Goal: Obtain resource: Download file/media

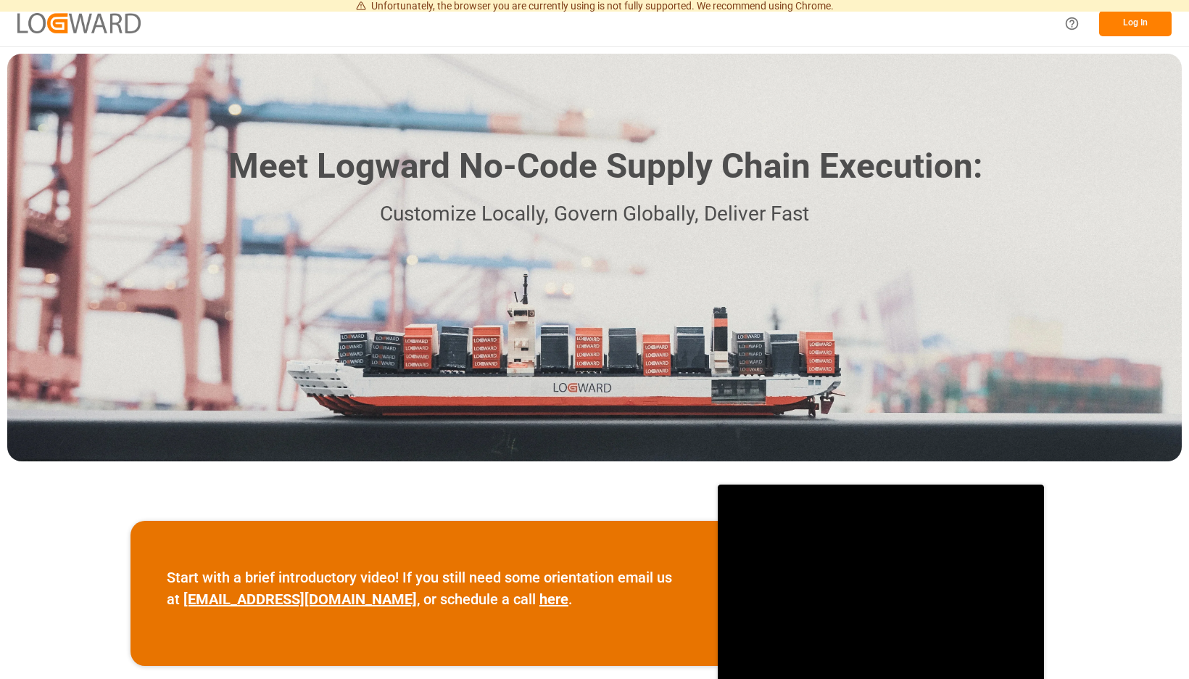
click at [1133, 26] on button "Log In" at bounding box center [1135, 23] width 73 height 25
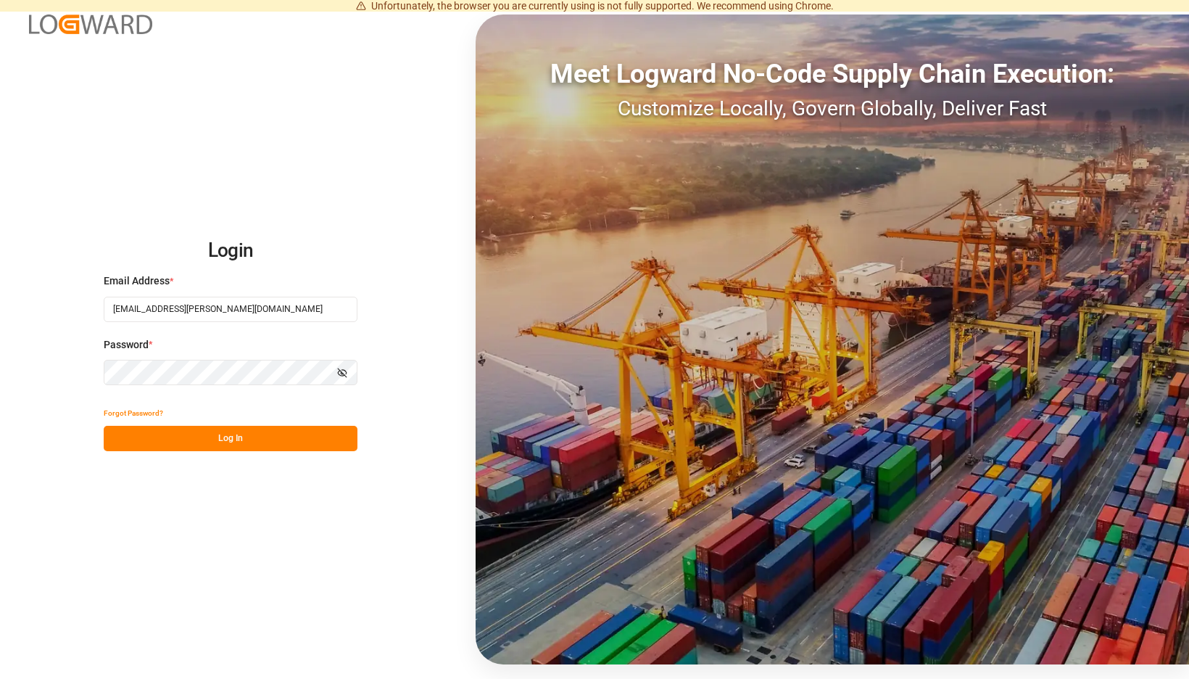
click at [326, 431] on button "Log In" at bounding box center [231, 438] width 254 height 25
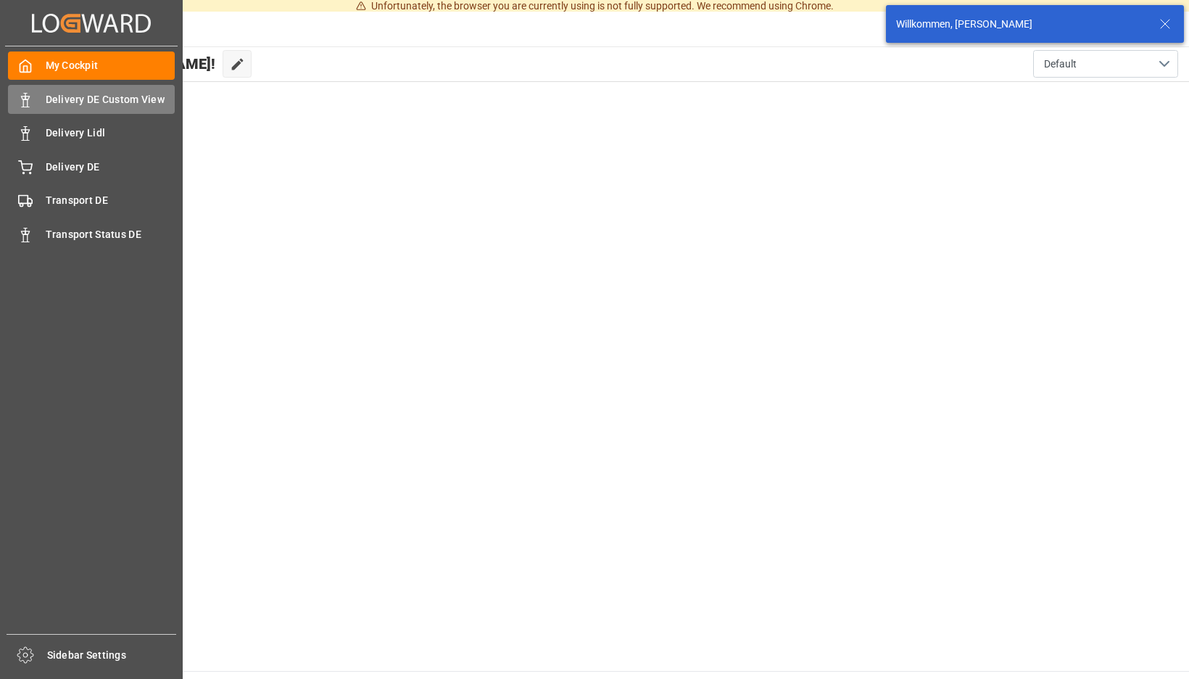
click at [32, 103] on icon at bounding box center [25, 100] width 15 height 15
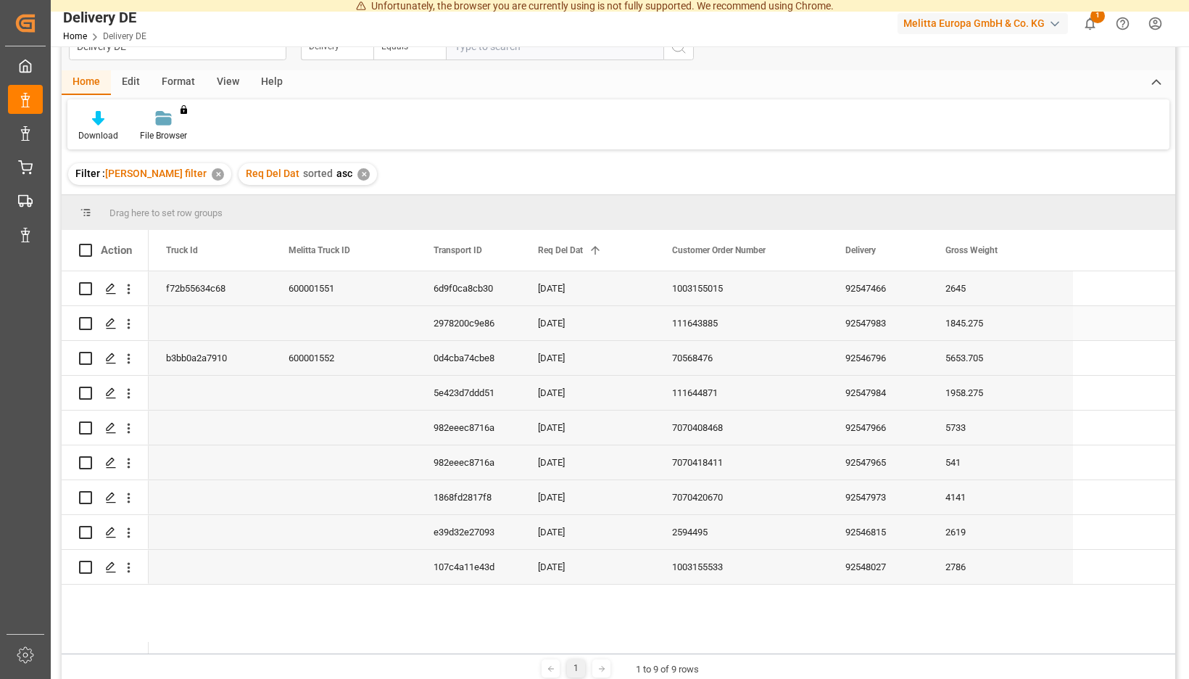
scroll to position [39, 0]
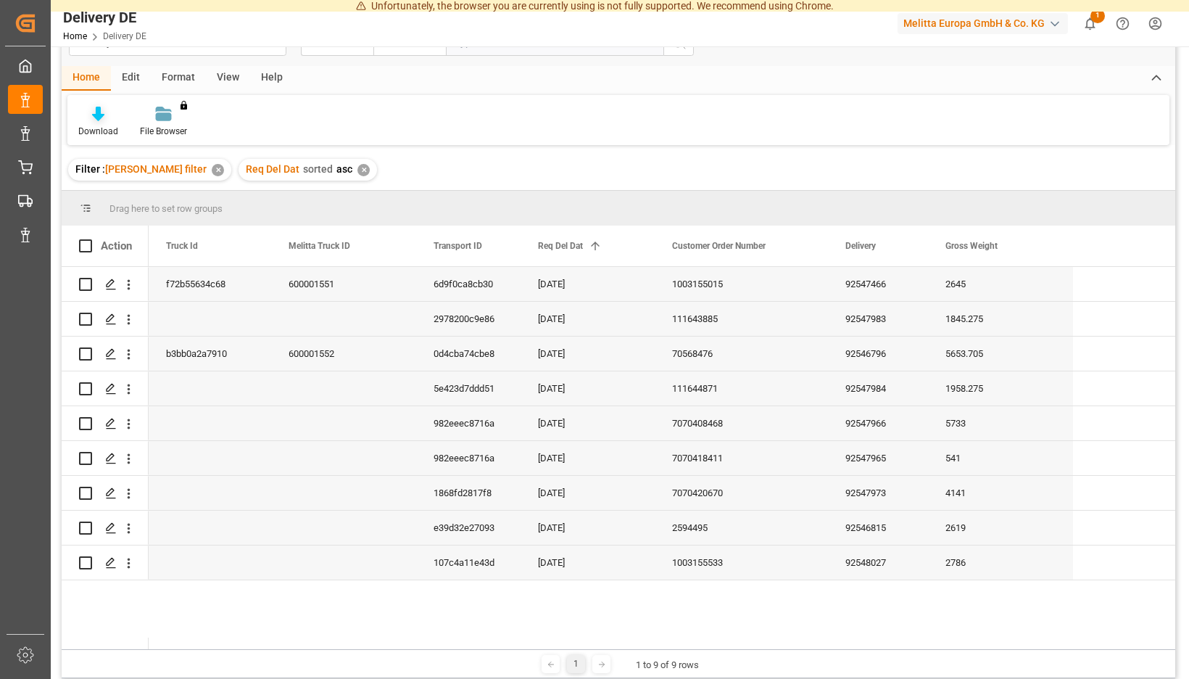
click at [118, 131] on div "Download" at bounding box center [98, 131] width 40 height 13
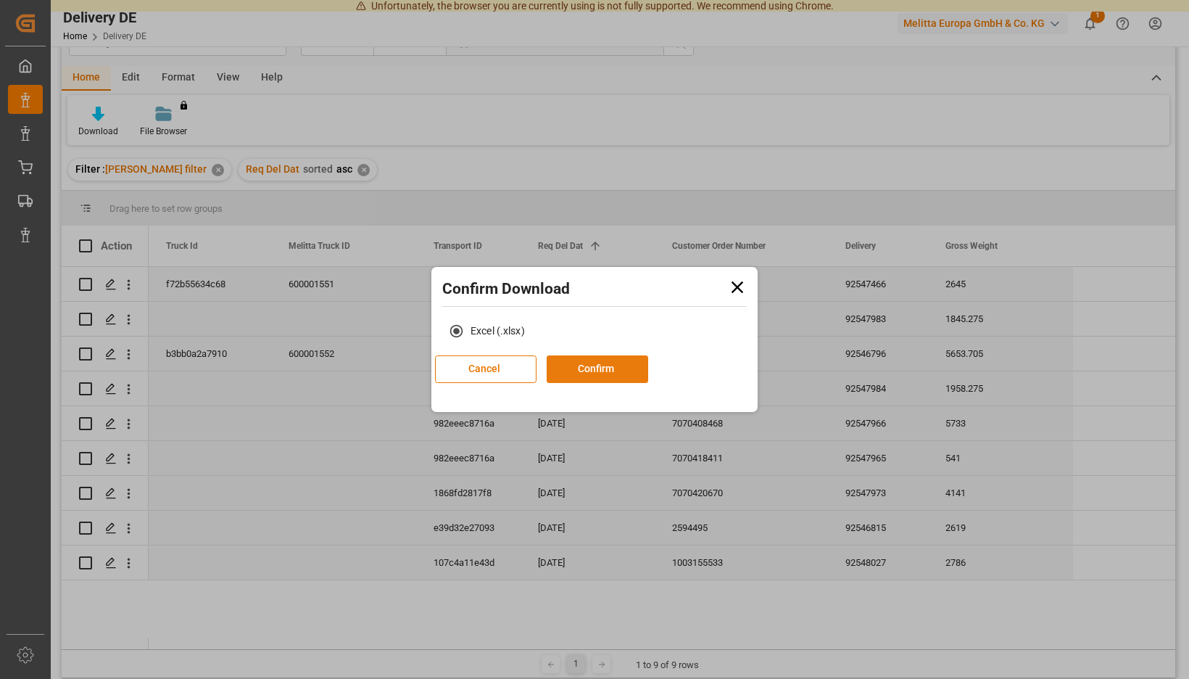
click at [584, 368] on button "Confirm" at bounding box center [598, 369] width 102 height 28
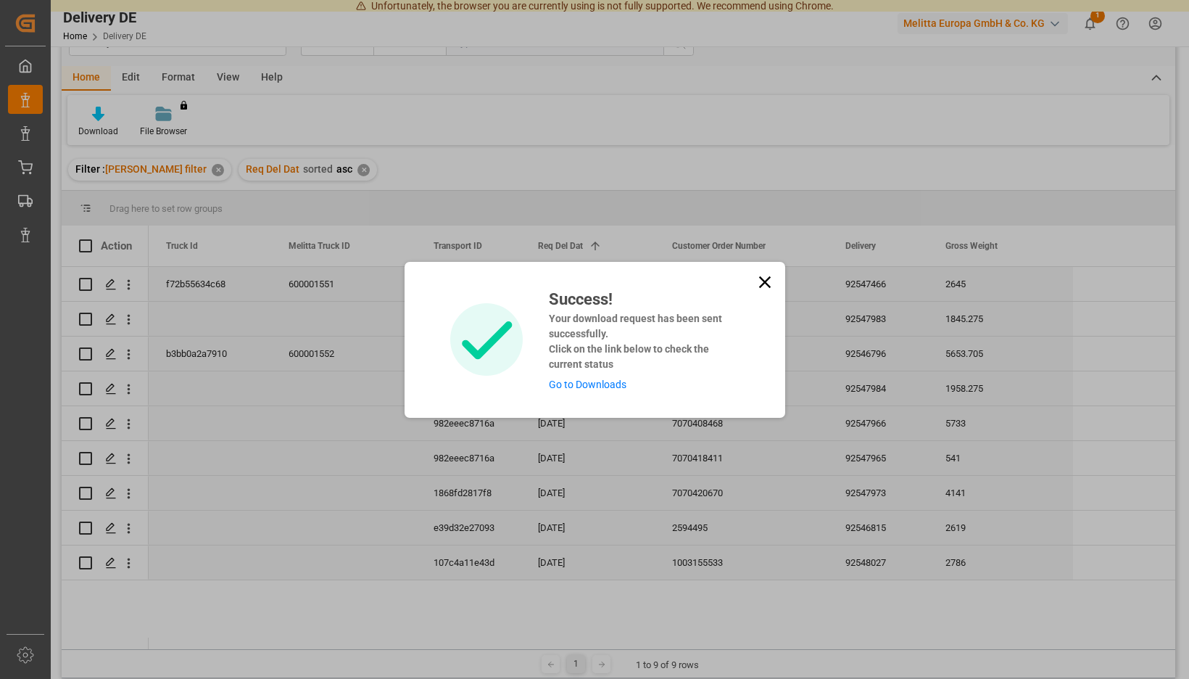
click at [584, 376] on div "Success! Your download request has been sent successfully. Click on the link be…" at bounding box center [638, 339] width 201 height 105
click at [587, 385] on link "Go to Downloads" at bounding box center [588, 385] width 78 height 12
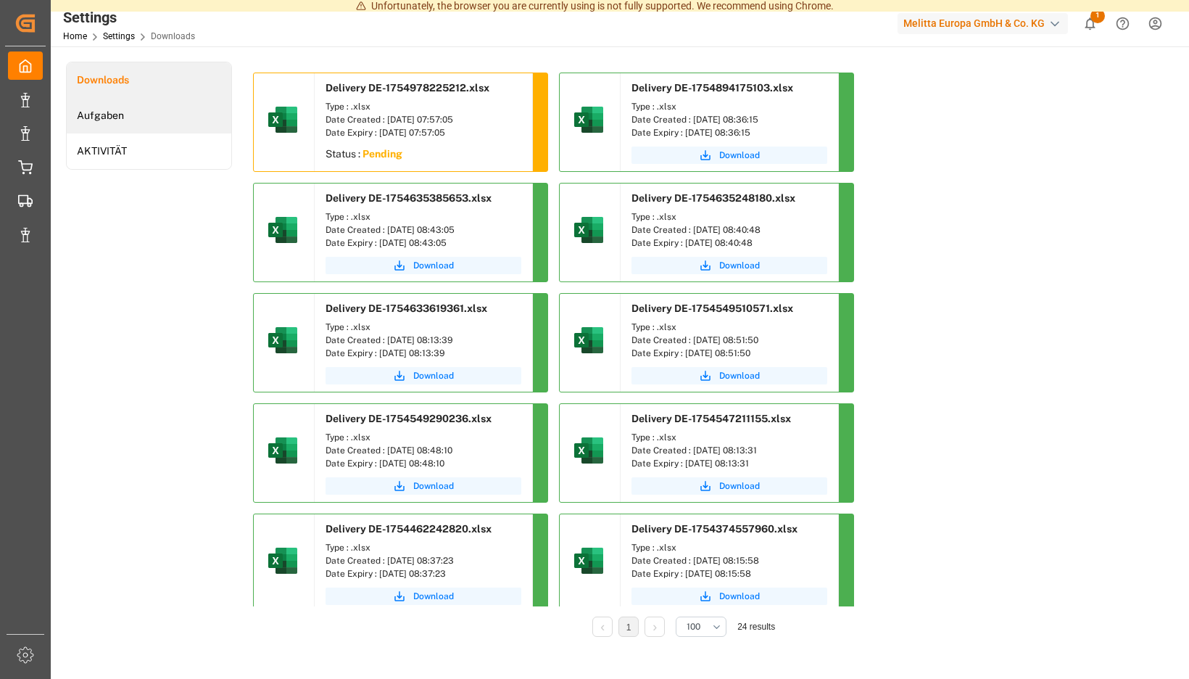
click at [231, 112] on li "Aufgaben" at bounding box center [149, 116] width 165 height 36
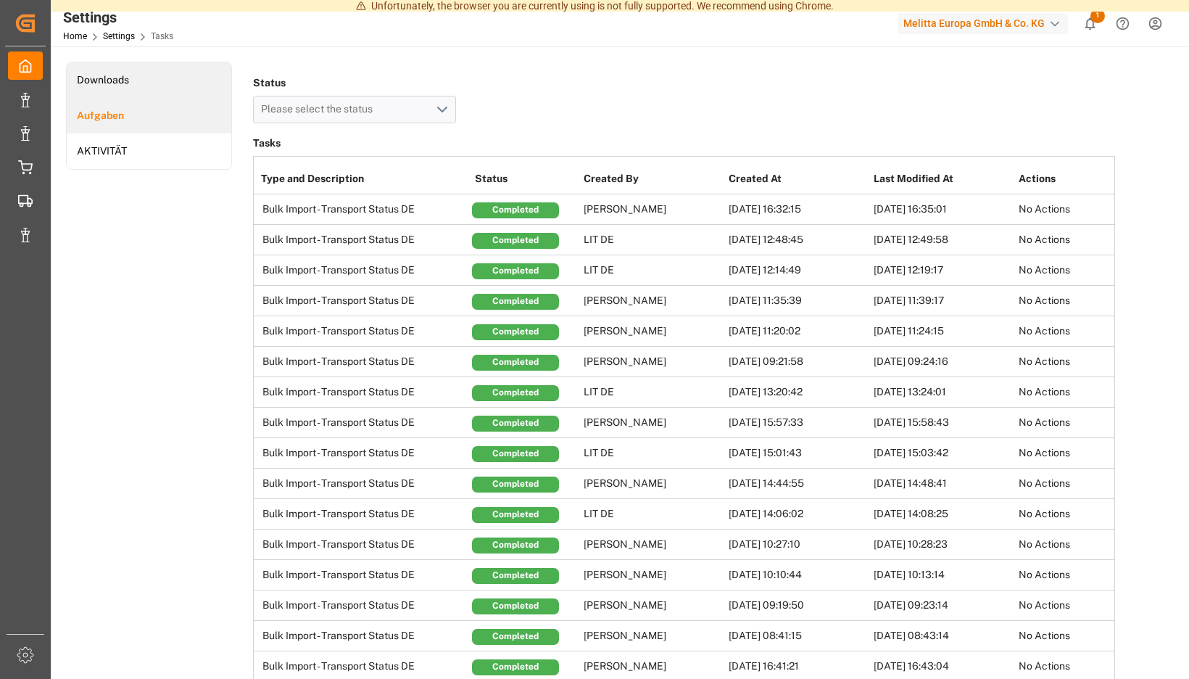
click at [231, 80] on li "Downloads" at bounding box center [149, 80] width 165 height 36
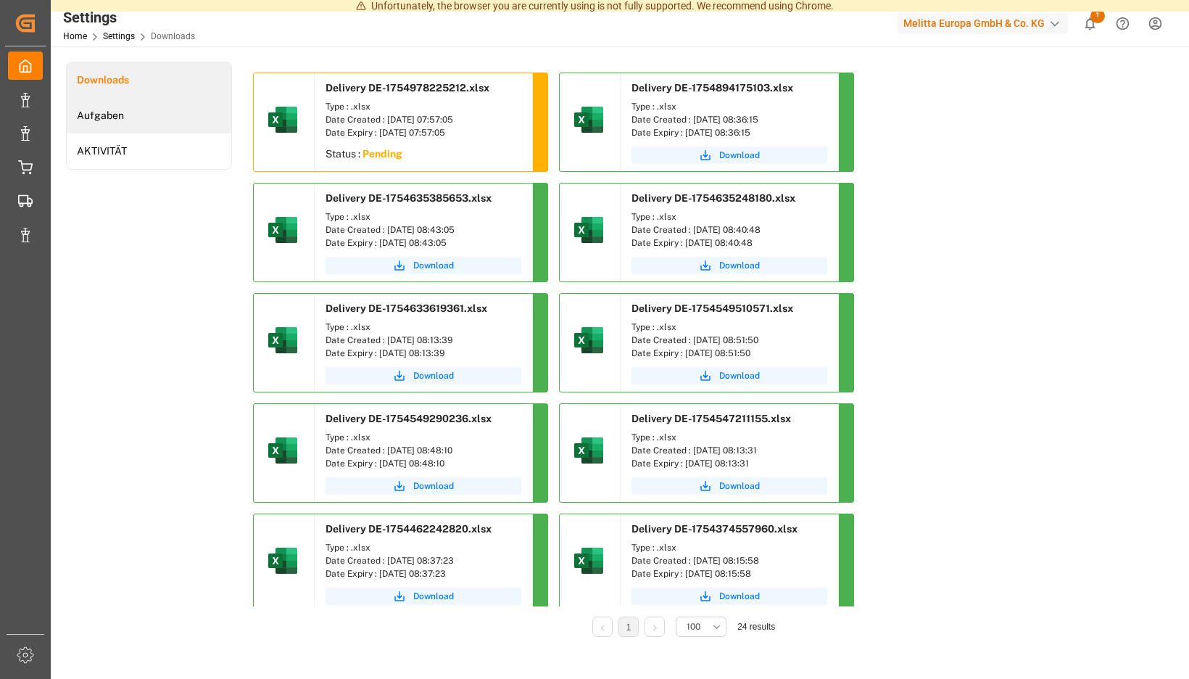
click at [231, 124] on li "Aufgaben" at bounding box center [149, 116] width 165 height 36
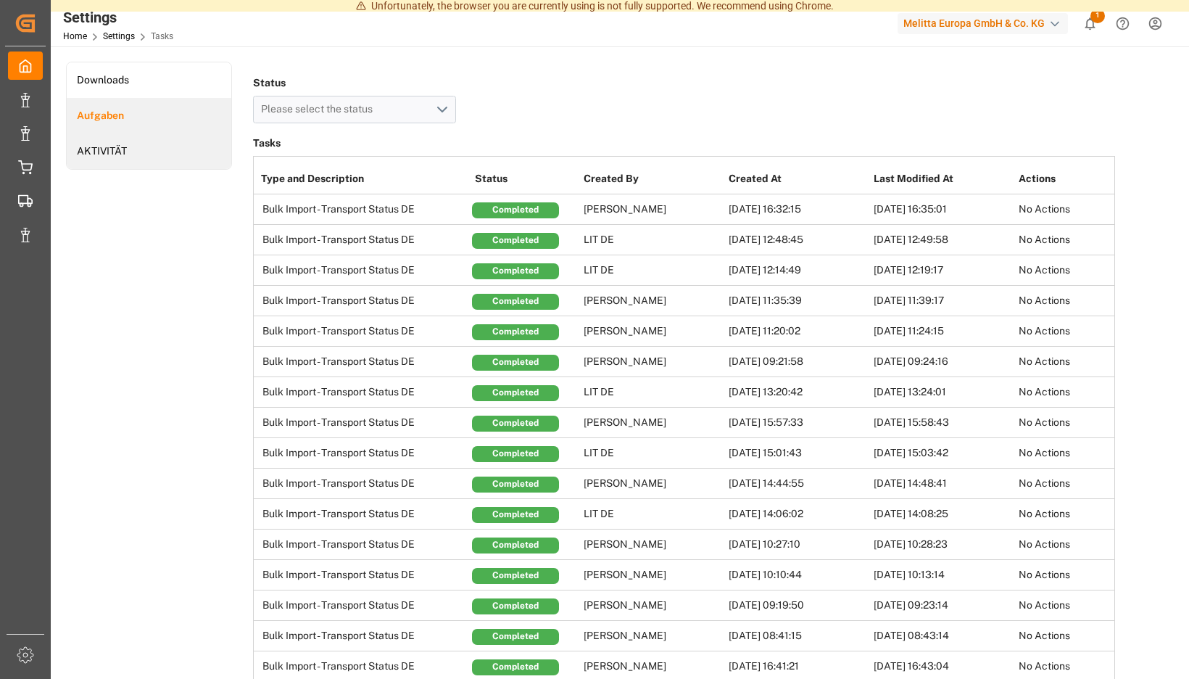
click at [231, 144] on li "AKTIVITÄT" at bounding box center [149, 151] width 165 height 36
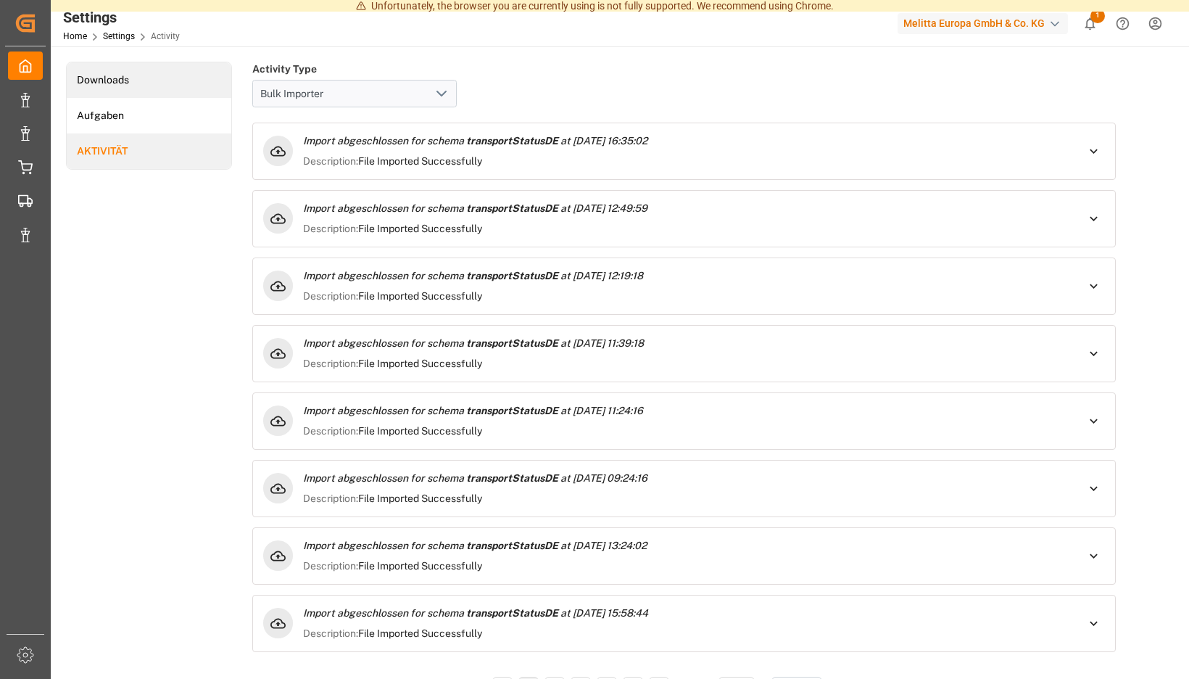
click at [231, 86] on li "Downloads" at bounding box center [149, 80] width 165 height 36
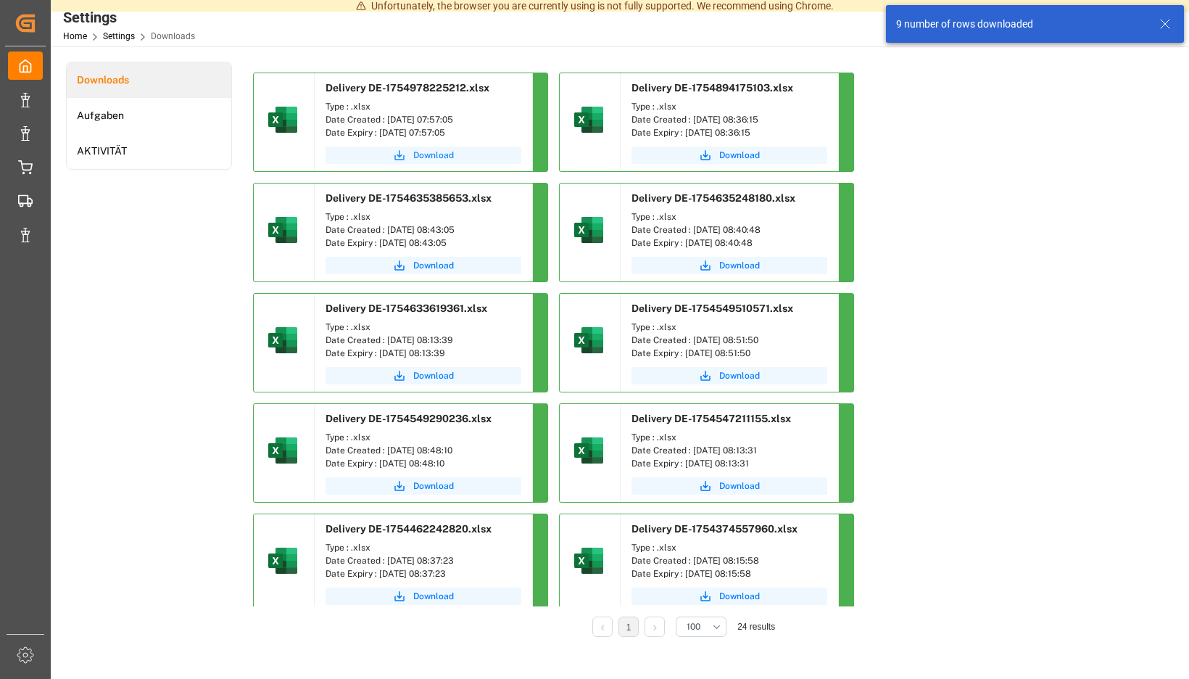
click at [454, 157] on span "Download" at bounding box center [433, 155] width 41 height 13
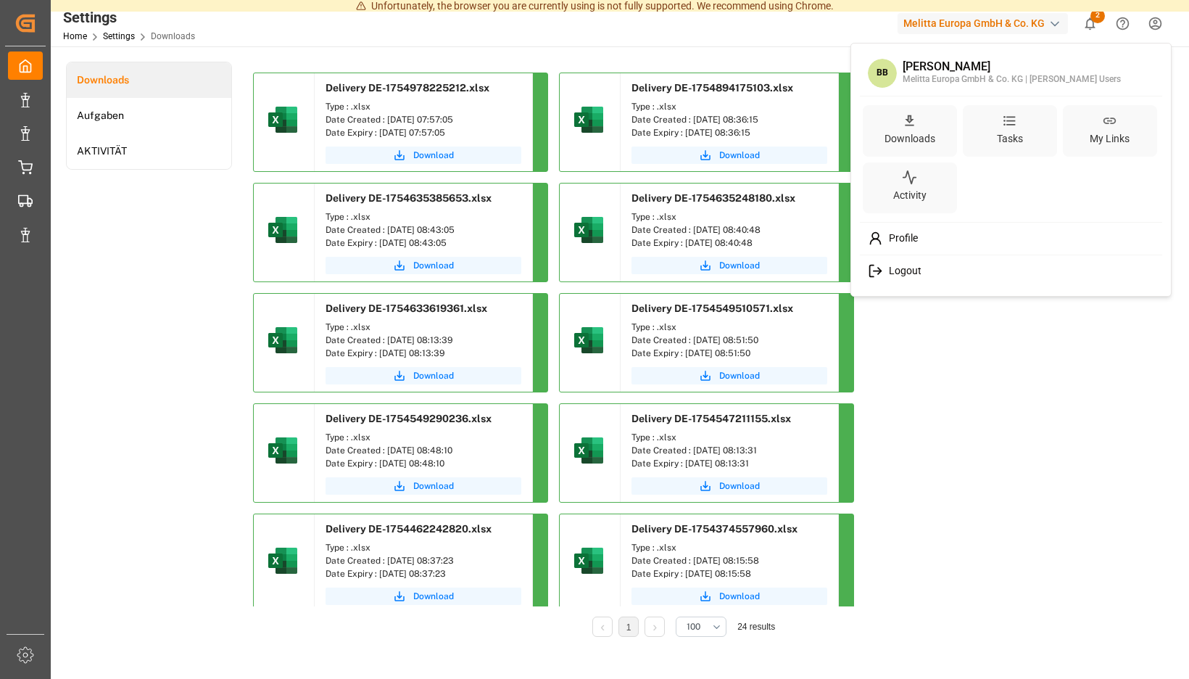
click at [920, 273] on span "Logout" at bounding box center [902, 271] width 38 height 13
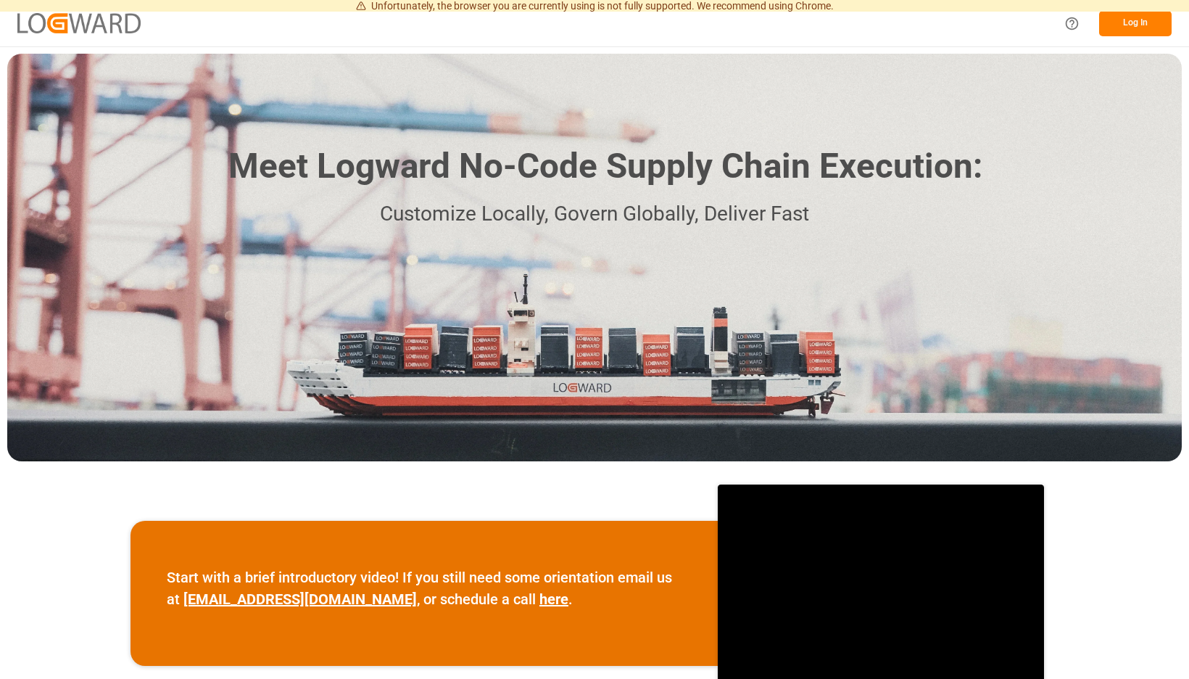
click at [1117, 25] on button "Log In" at bounding box center [1135, 23] width 73 height 25
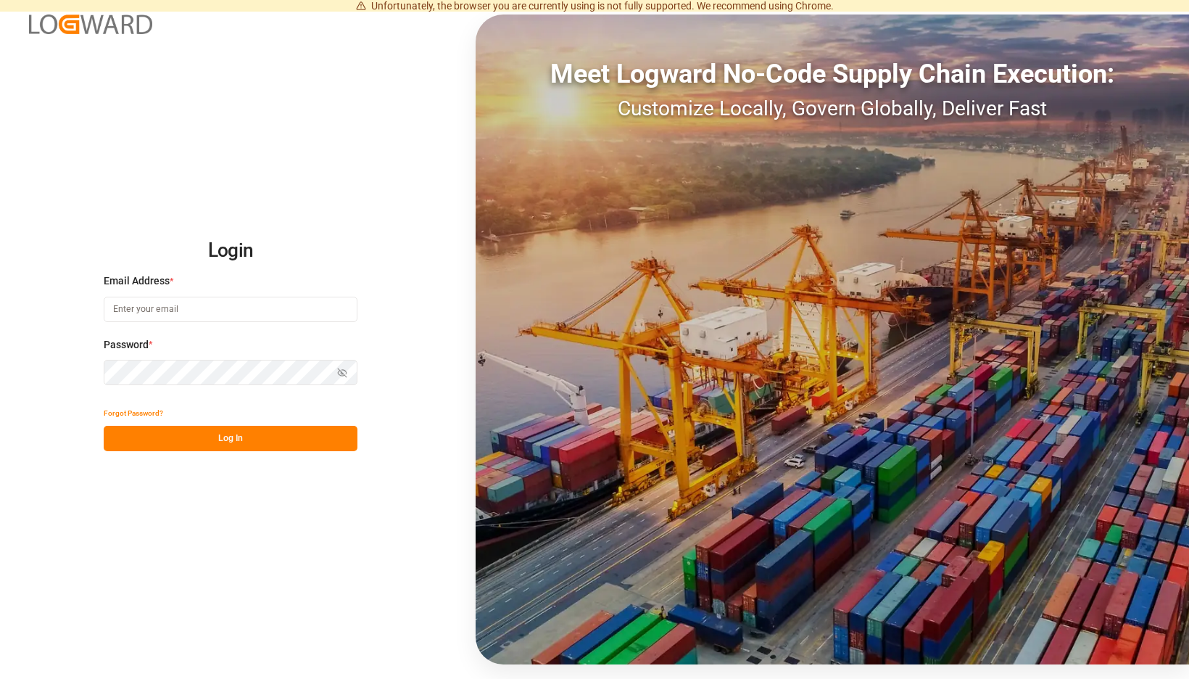
type input "[EMAIL_ADDRESS][PERSON_NAME][DOMAIN_NAME]"
click at [318, 433] on button "Log In" at bounding box center [231, 438] width 254 height 25
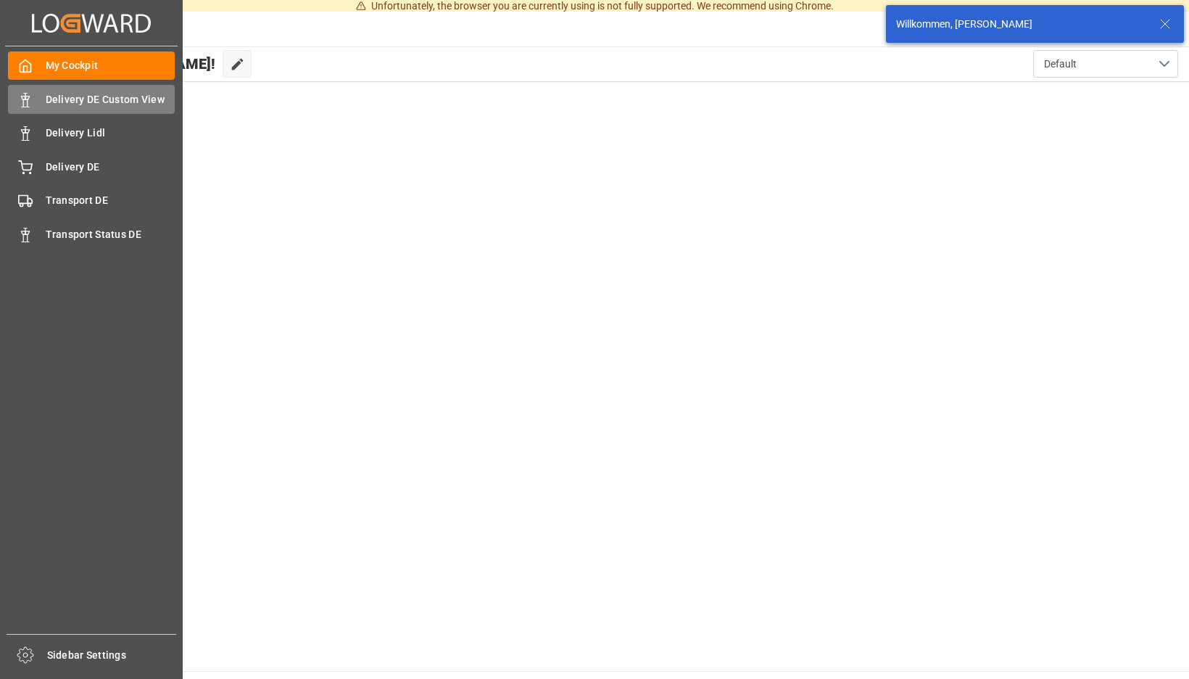
click at [29, 99] on icon at bounding box center [25, 100] width 15 height 15
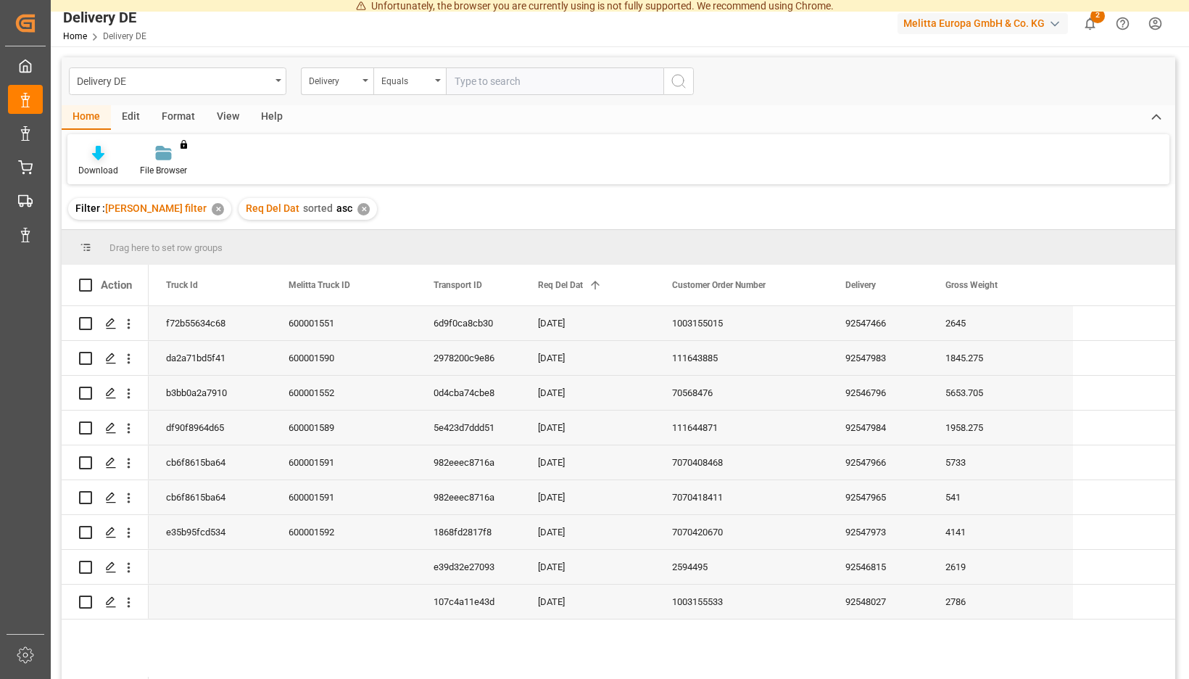
click at [129, 161] on div "Download" at bounding box center [98, 161] width 62 height 32
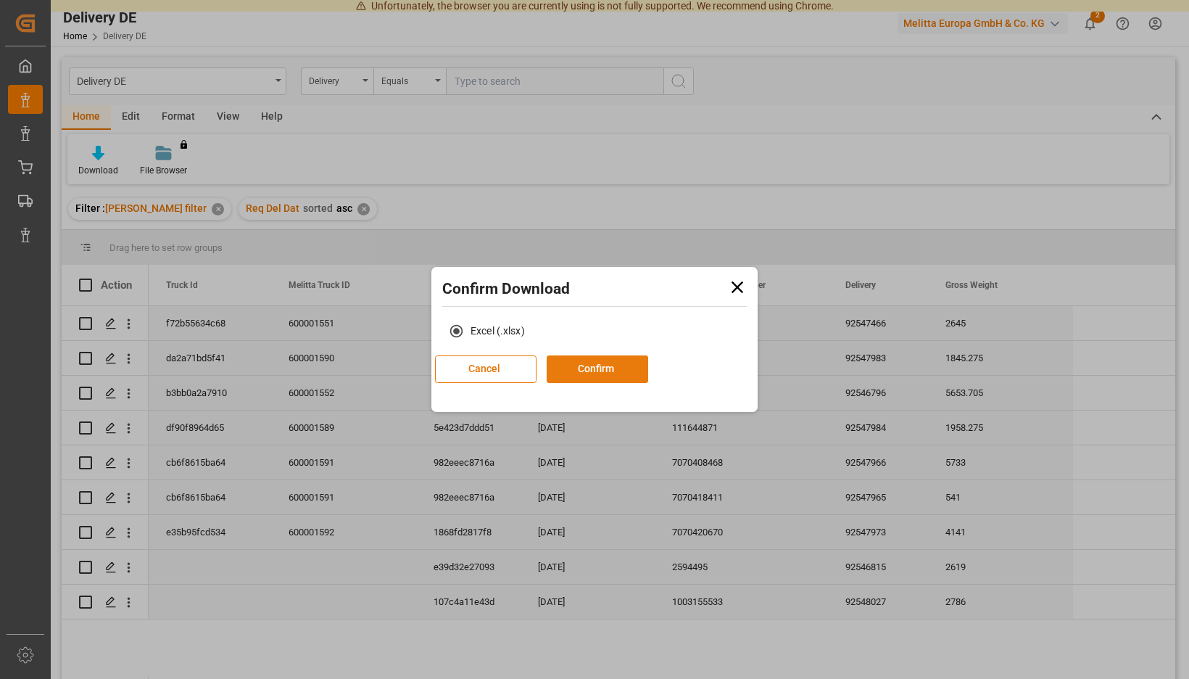
click at [580, 371] on button "Confirm" at bounding box center [598, 369] width 102 height 28
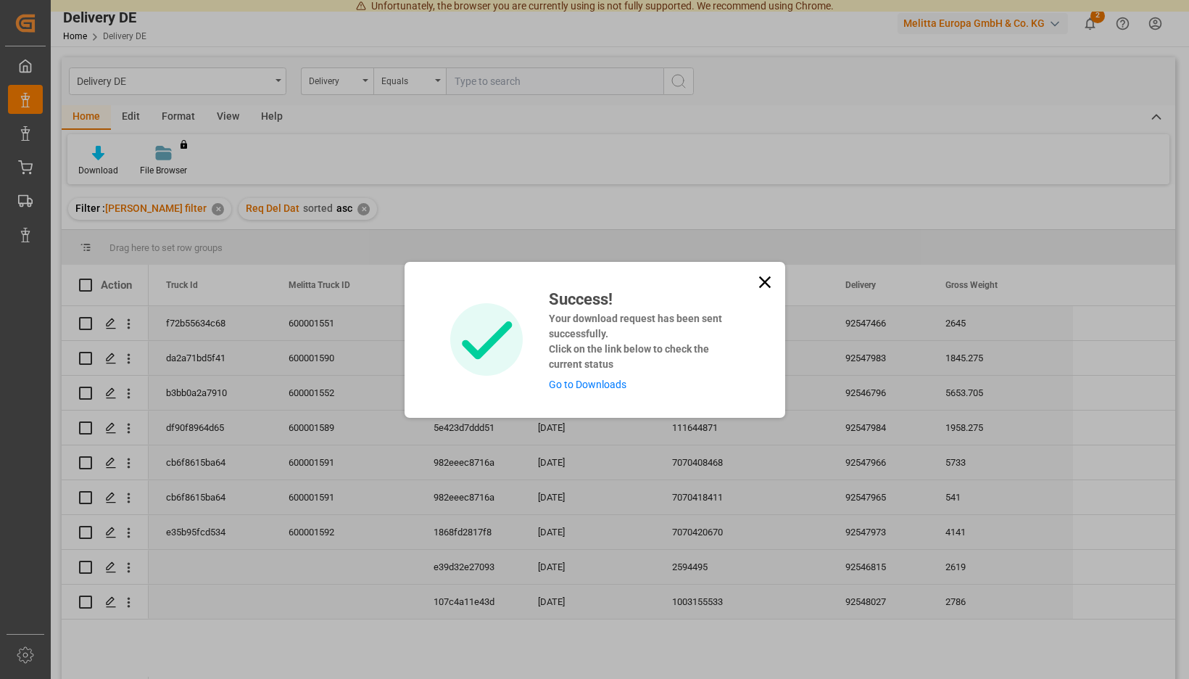
click at [583, 384] on link "Go to Downloads" at bounding box center [588, 385] width 78 height 12
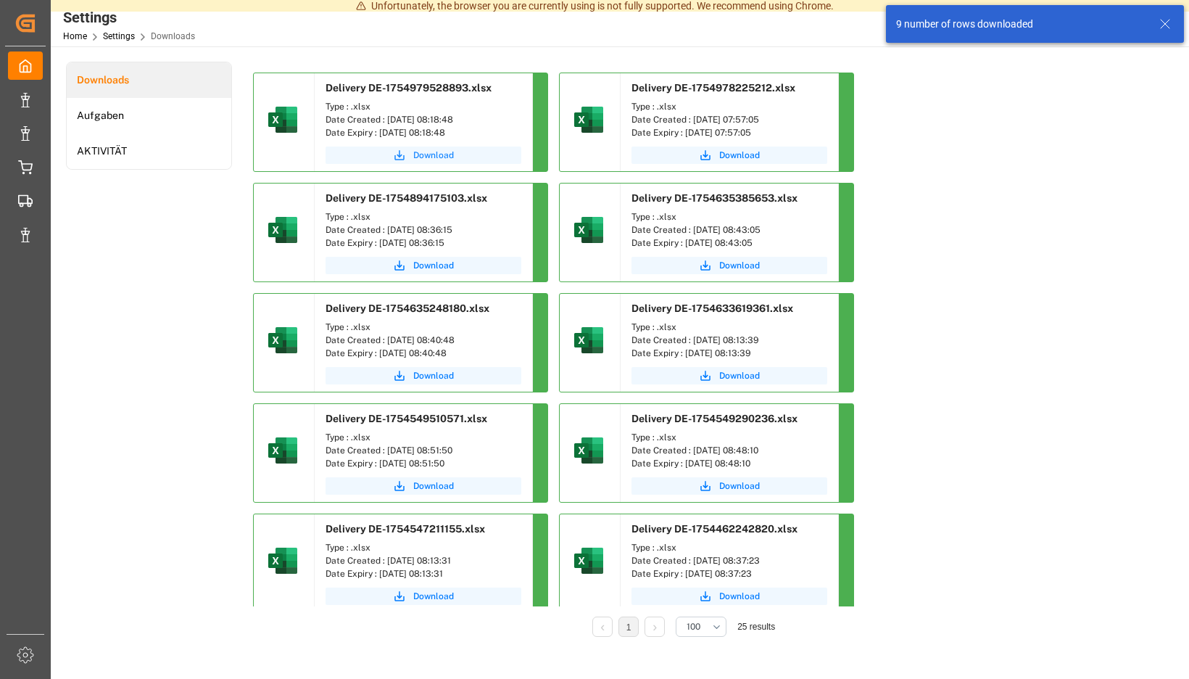
click at [454, 158] on span "Download" at bounding box center [433, 155] width 41 height 13
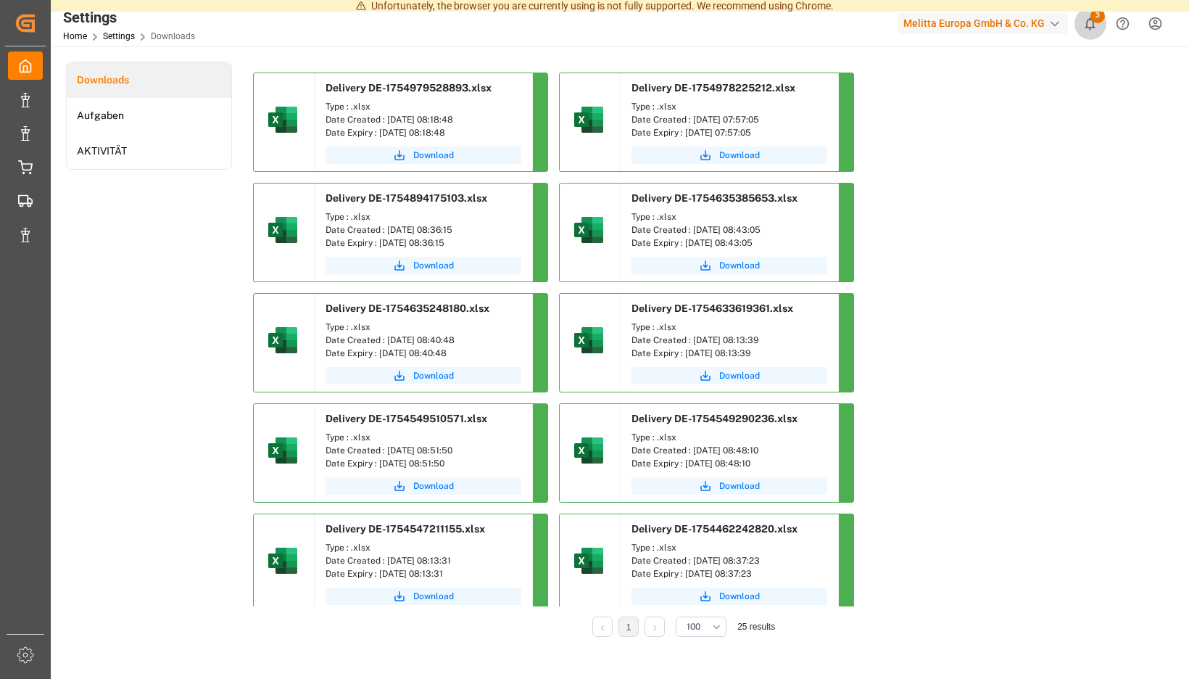
click at [1094, 23] on icon "show 3 new notifications" at bounding box center [1090, 23] width 15 height 15
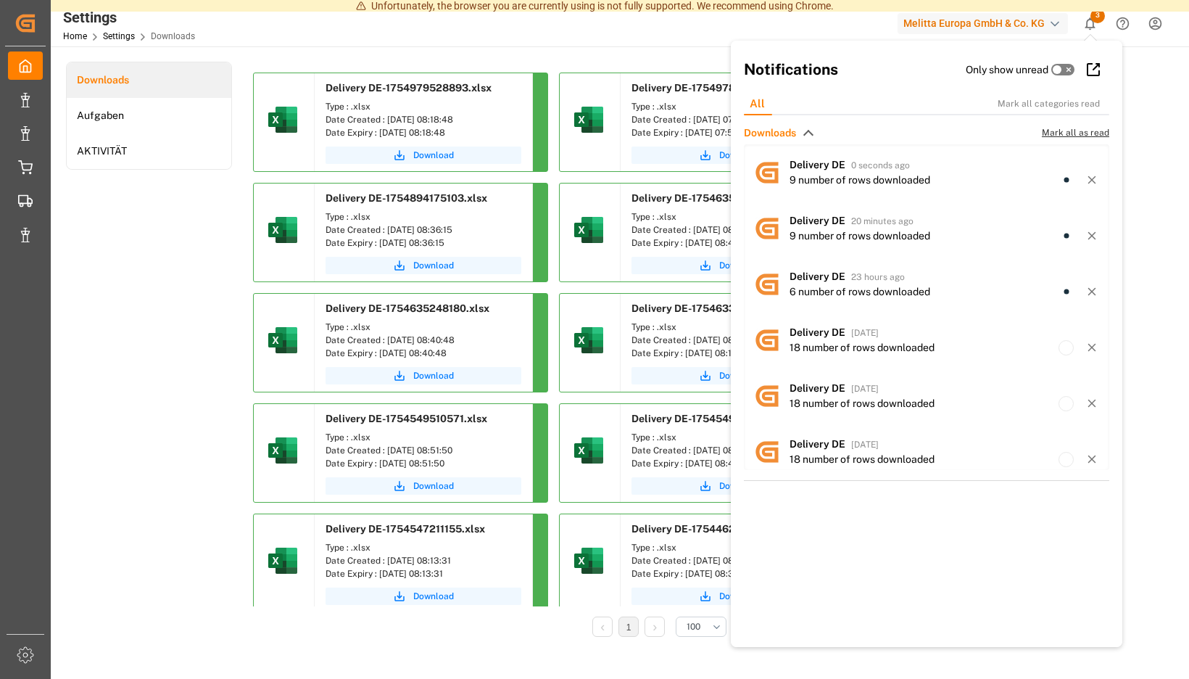
click at [1050, 131] on span "Mark all as read" at bounding box center [1075, 132] width 67 height 13
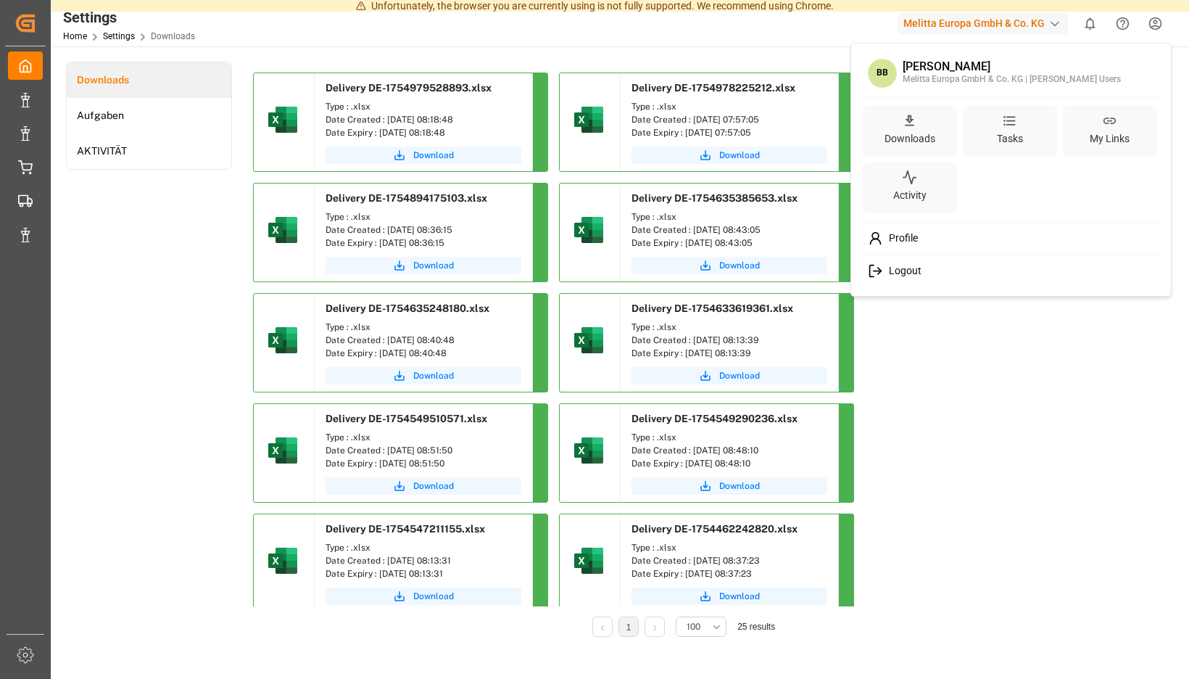
click at [900, 268] on span "Logout" at bounding box center [902, 271] width 38 height 13
